Goal: Transaction & Acquisition: Purchase product/service

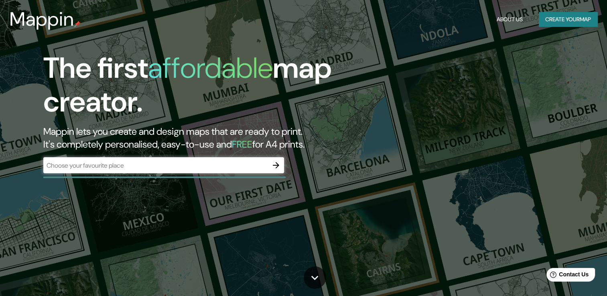
click at [207, 170] on div "​" at bounding box center [163, 165] width 241 height 16
click at [277, 164] on icon "button" at bounding box center [276, 165] width 6 height 6
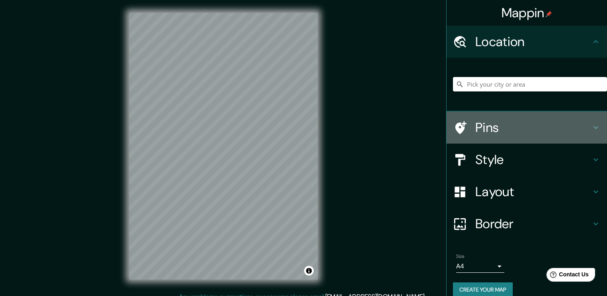
click at [565, 126] on h4 "Pins" at bounding box center [532, 128] width 115 height 16
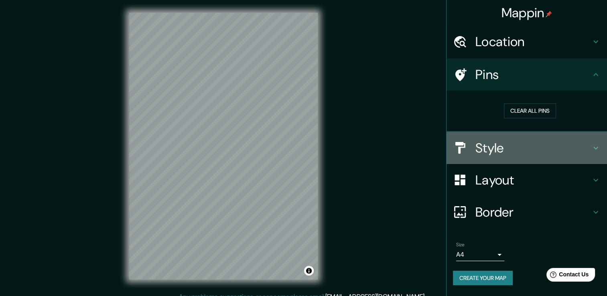
click at [523, 147] on h4 "Style" at bounding box center [532, 148] width 115 height 16
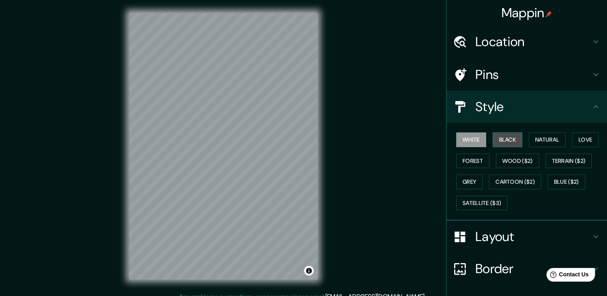
click at [503, 141] on button "Black" at bounding box center [507, 139] width 30 height 15
click at [380, 119] on div "Mappin Location Pins Style [PERSON_NAME] Black Natural Love Forest [PERSON_NAME…" at bounding box center [303, 152] width 607 height 305
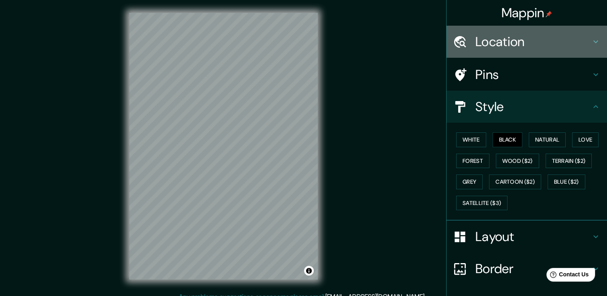
click at [488, 37] on h4 "Location" at bounding box center [532, 42] width 115 height 16
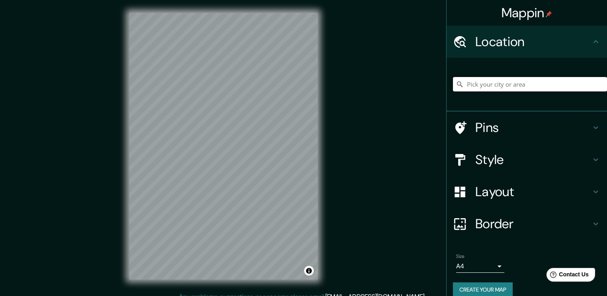
click at [488, 82] on input "Pick your city or area" at bounding box center [530, 84] width 154 height 14
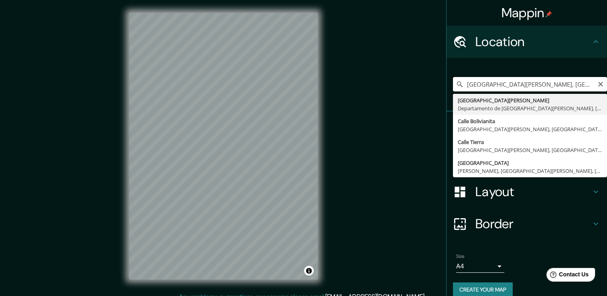
type input "[GEOGRAPHIC_DATA][PERSON_NAME], [GEOGRAPHIC_DATA][PERSON_NAME], [GEOGRAPHIC_DAT…"
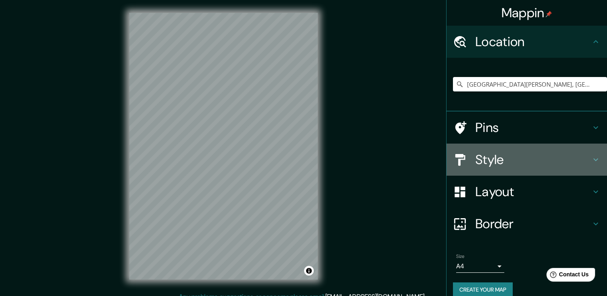
click at [479, 163] on h4 "Style" at bounding box center [532, 160] width 115 height 16
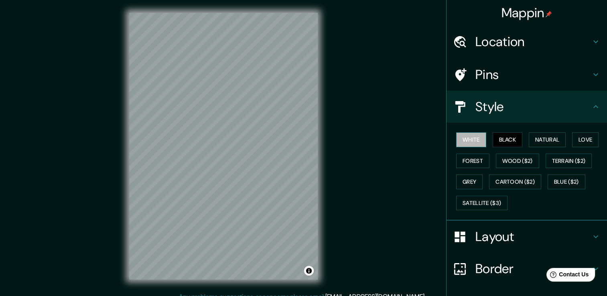
click at [475, 137] on button "White" at bounding box center [471, 139] width 30 height 15
click at [537, 140] on button "Natural" at bounding box center [547, 139] width 37 height 15
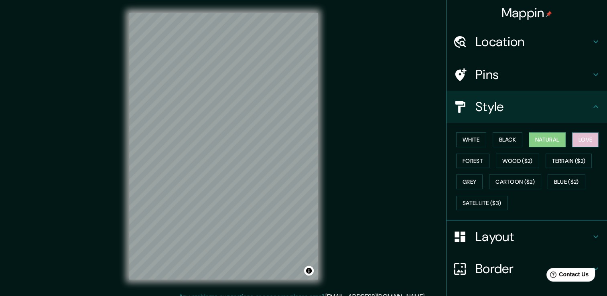
click at [582, 137] on button "Love" at bounding box center [585, 139] width 26 height 15
click at [476, 159] on button "Forest" at bounding box center [472, 161] width 33 height 15
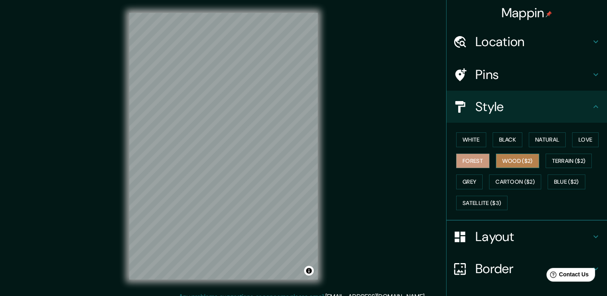
click at [508, 162] on button "Wood ($2)" at bounding box center [517, 161] width 43 height 15
click at [507, 141] on button "Black" at bounding box center [507, 139] width 30 height 15
click at [310, 269] on button "Toggle attribution" at bounding box center [309, 271] width 10 height 10
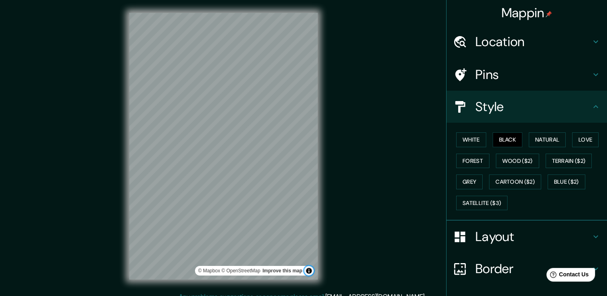
click at [310, 269] on button "Toggle attribution" at bounding box center [309, 271] width 10 height 10
click at [554, 163] on button "Terrain ($2)" at bounding box center [568, 161] width 47 height 15
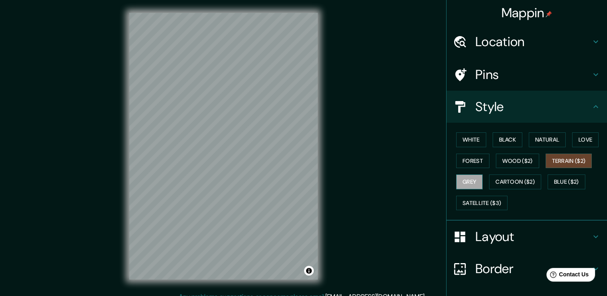
click at [467, 176] on button "Grey" at bounding box center [469, 181] width 26 height 15
click at [502, 182] on button "Cartoon ($2)" at bounding box center [515, 181] width 52 height 15
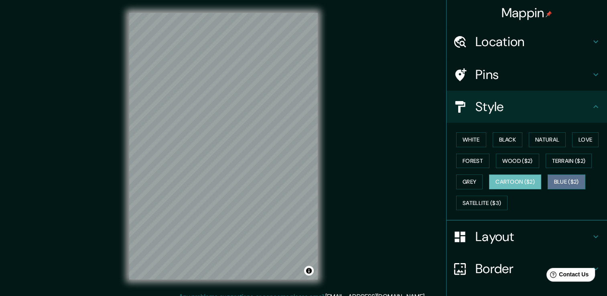
click at [571, 177] on button "Blue ($2)" at bounding box center [566, 181] width 38 height 15
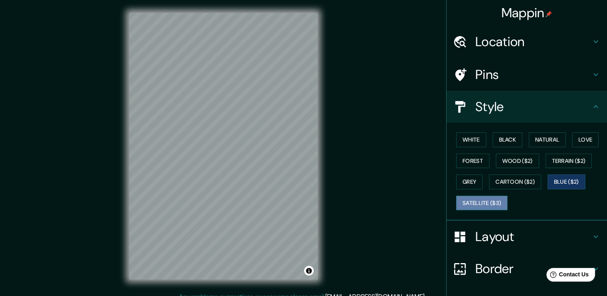
click at [484, 201] on button "Satellite ($3)" at bounding box center [481, 203] width 51 height 15
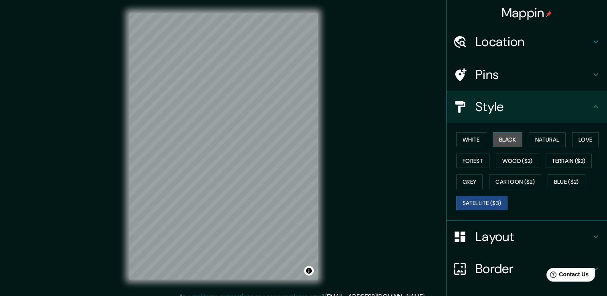
click at [506, 138] on button "Black" at bounding box center [507, 139] width 30 height 15
drag, startPoint x: 506, startPoint y: 138, endPoint x: 567, endPoint y: 205, distance: 91.1
click at [567, 205] on div "White Black Natural Love Forest Wood ($2) Terrain ($2) Grey Cartoon ($2) Blue (…" at bounding box center [530, 171] width 154 height 84
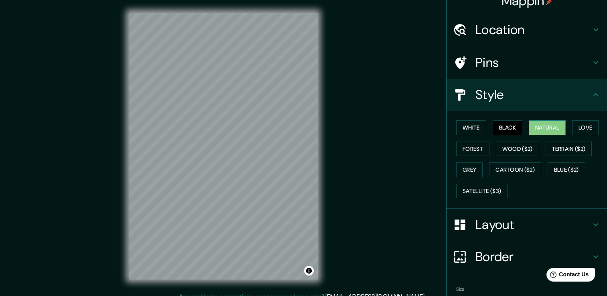
scroll to position [12, 0]
click at [494, 225] on h4 "Layout" at bounding box center [532, 224] width 115 height 16
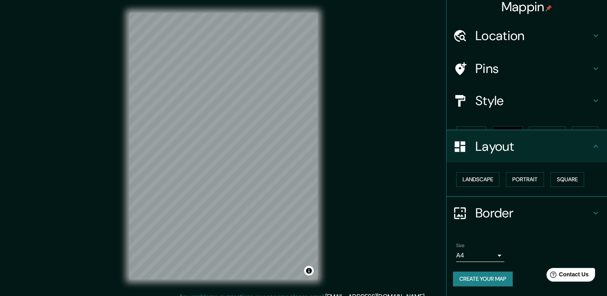
scroll to position [0, 0]
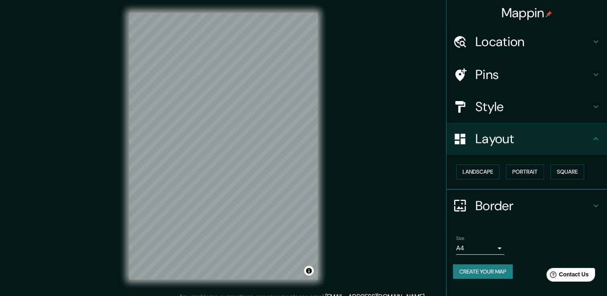
click at [428, 214] on div "Mappin Location [GEOGRAPHIC_DATA][PERSON_NAME], [GEOGRAPHIC_DATA][PERSON_NAME],…" at bounding box center [303, 152] width 607 height 305
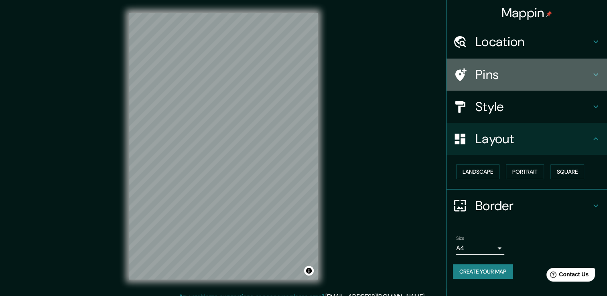
click at [523, 75] on h4 "Pins" at bounding box center [532, 75] width 115 height 16
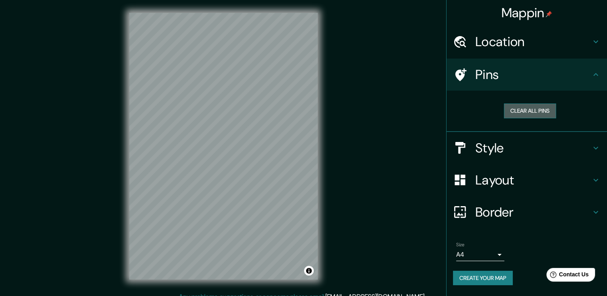
click at [519, 109] on button "Clear all pins" at bounding box center [530, 110] width 52 height 15
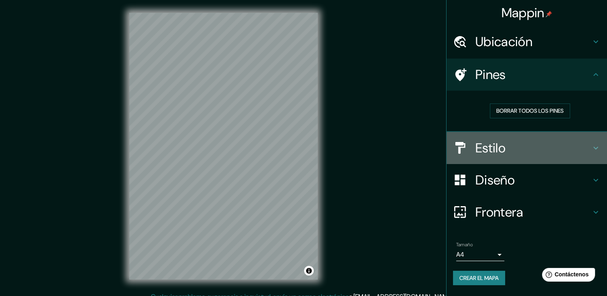
click at [467, 148] on div at bounding box center [464, 148] width 22 height 14
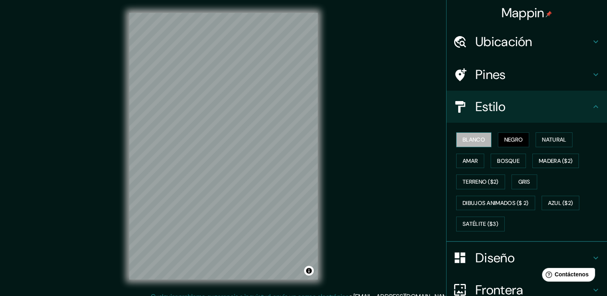
click at [474, 144] on font "Blanco" at bounding box center [473, 140] width 22 height 10
click at [504, 139] on font "Negro" at bounding box center [513, 140] width 19 height 10
